Goal: Answer question/provide support: Answer question/provide support

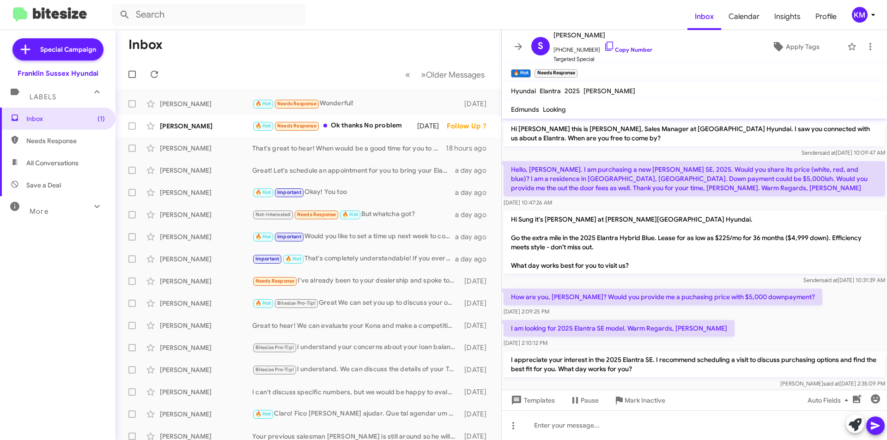
scroll to position [160, 0]
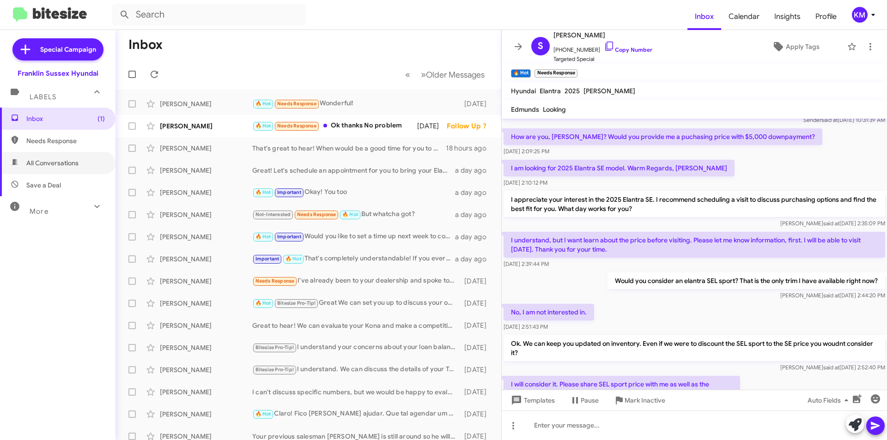
click at [35, 163] on span "All Conversations" at bounding box center [52, 162] width 52 height 9
type input "in:all-conversations"
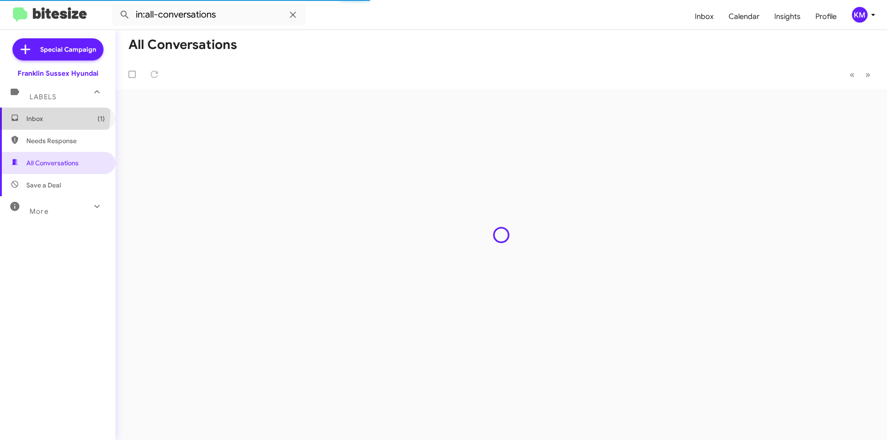
click at [49, 116] on span "Inbox (1)" at bounding box center [65, 118] width 79 height 9
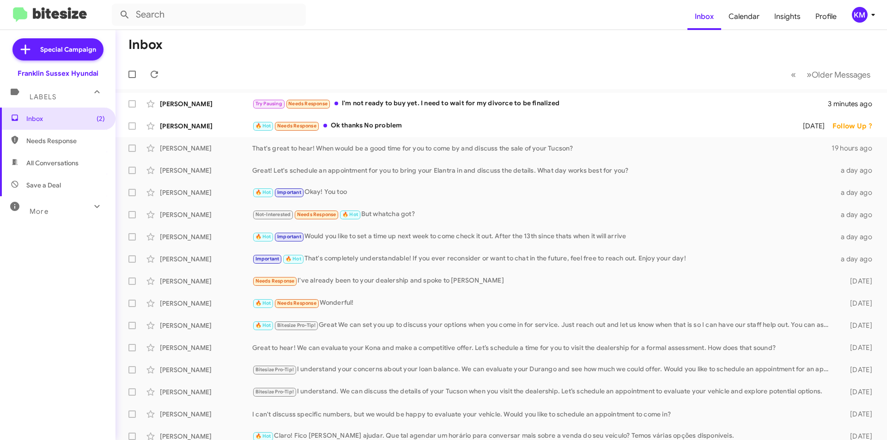
click at [406, 99] on div "Try Pausing Needs Response I'm not ready to buy yet. I need to wait for my divo…" at bounding box center [540, 103] width 576 height 11
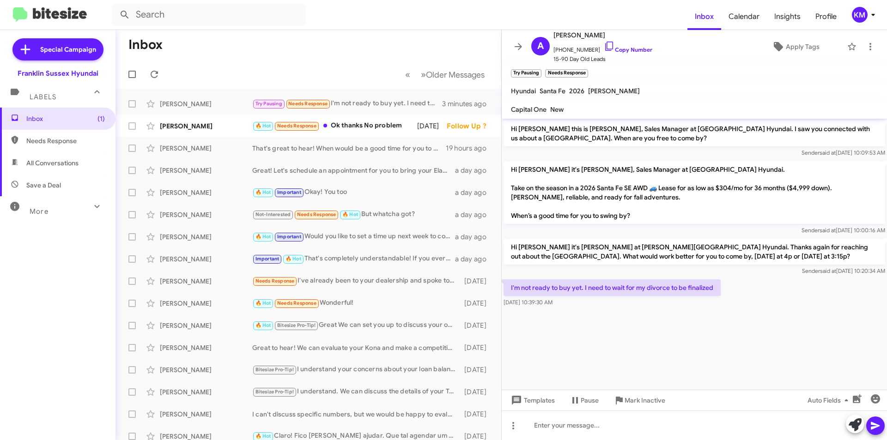
click at [582, 402] on span "Pause" at bounding box center [590, 400] width 18 height 17
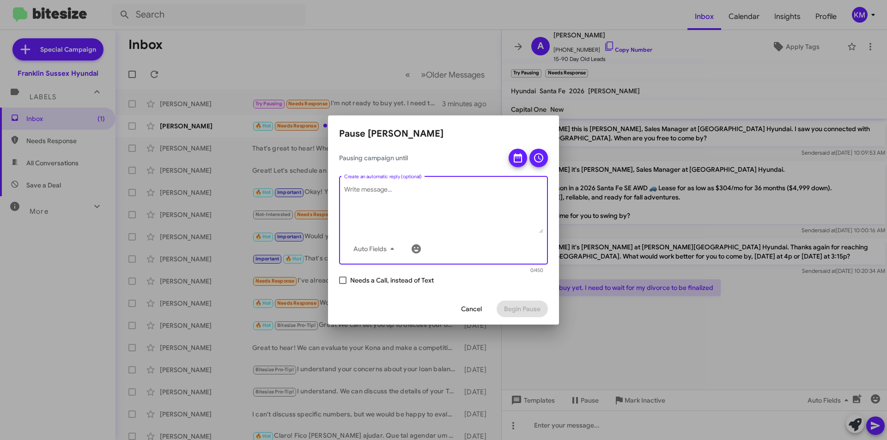
click at [427, 193] on textarea "Create an automatic reply (optional)" at bounding box center [443, 209] width 199 height 48
click at [396, 198] on textarea "Create an automatic reply (optional)" at bounding box center [443, 209] width 199 height 48
type textarea "H"
click at [483, 308] on button "Cancel" at bounding box center [472, 309] width 36 height 17
